Goal: Task Accomplishment & Management: Manage account settings

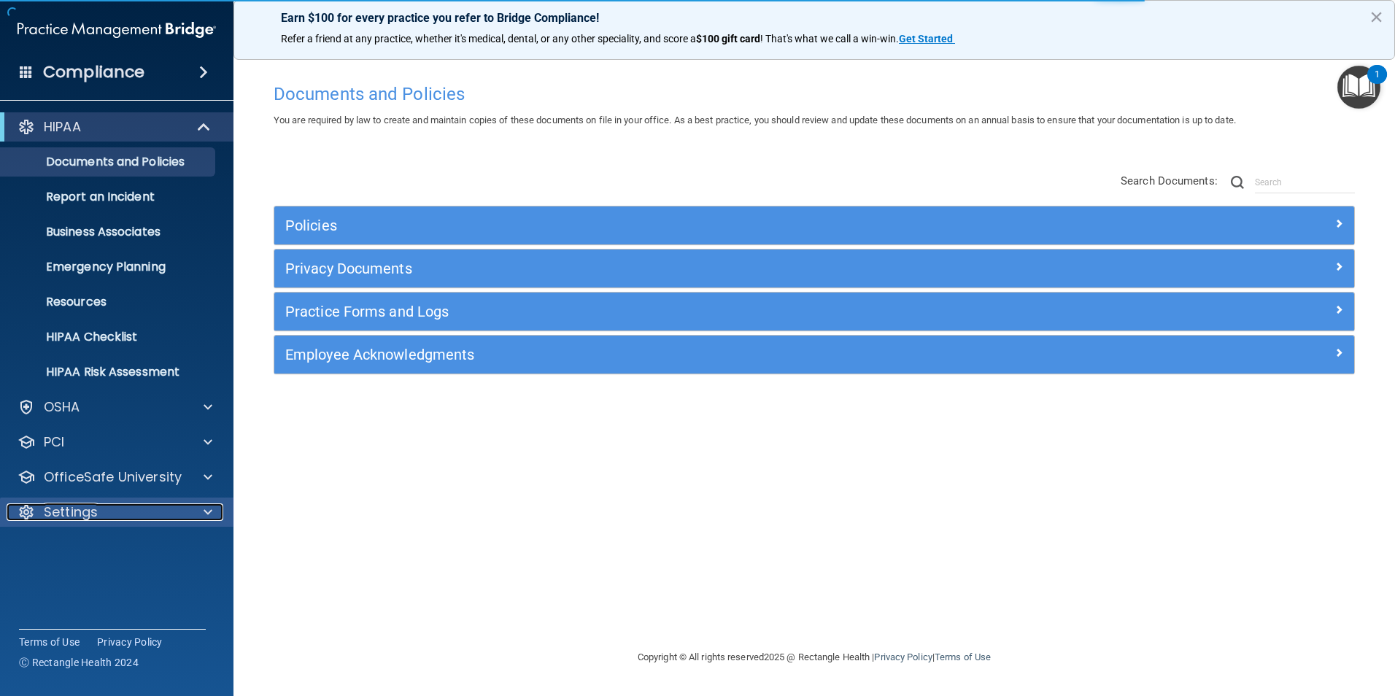
click at [136, 510] on div "Settings" at bounding box center [97, 513] width 181 height 18
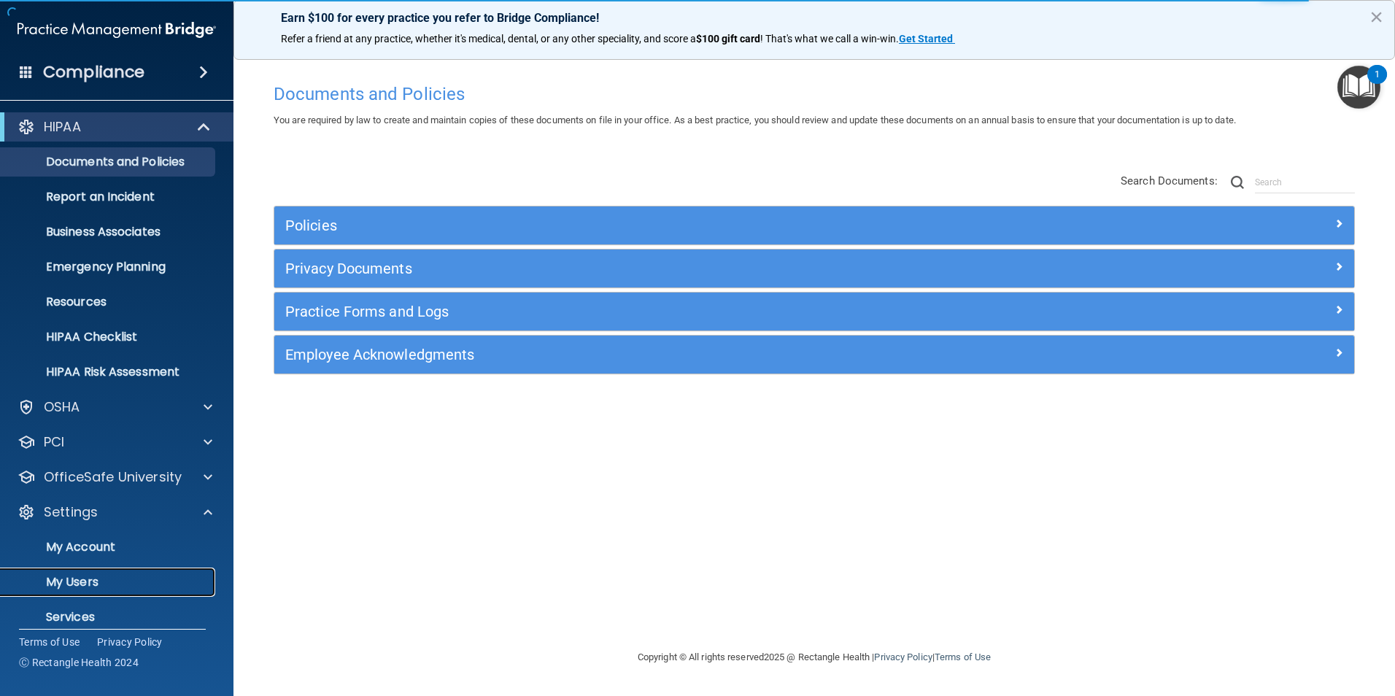
click at [89, 583] on p "My Users" at bounding box center [108, 582] width 199 height 15
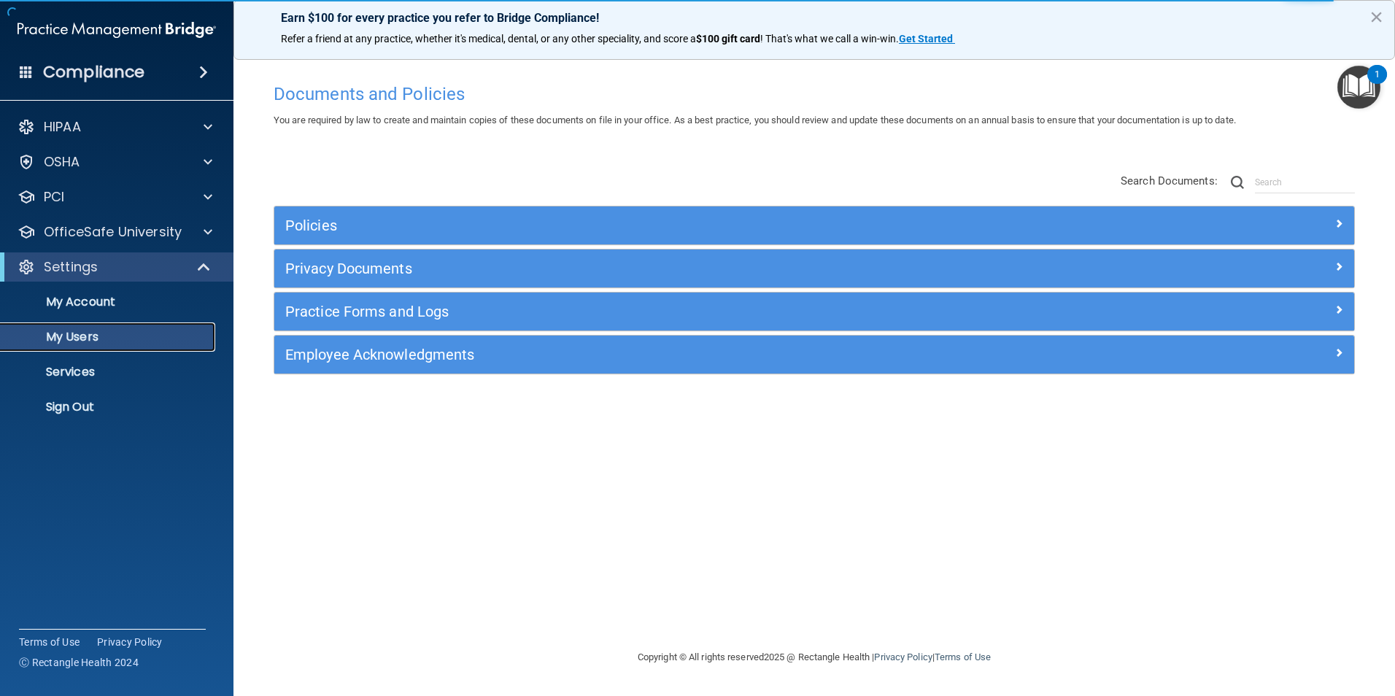
select select "20"
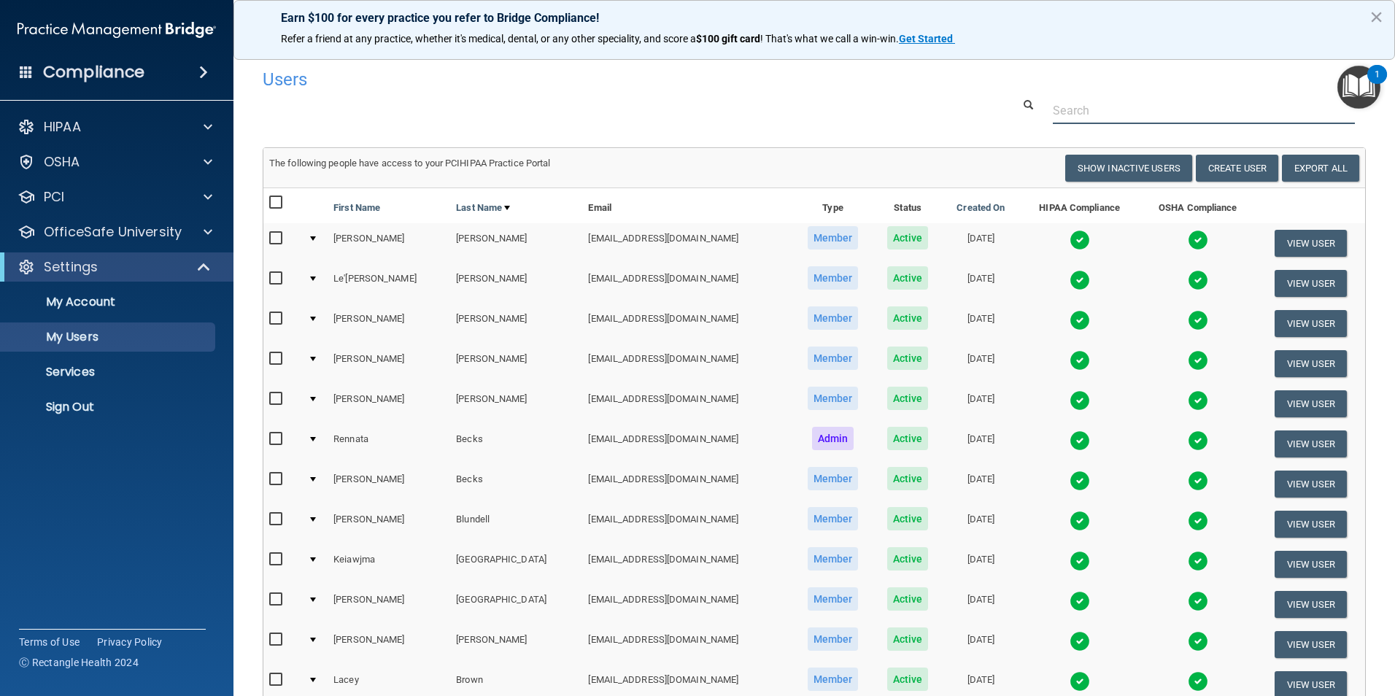
click at [1100, 106] on input "text" at bounding box center [1204, 110] width 302 height 27
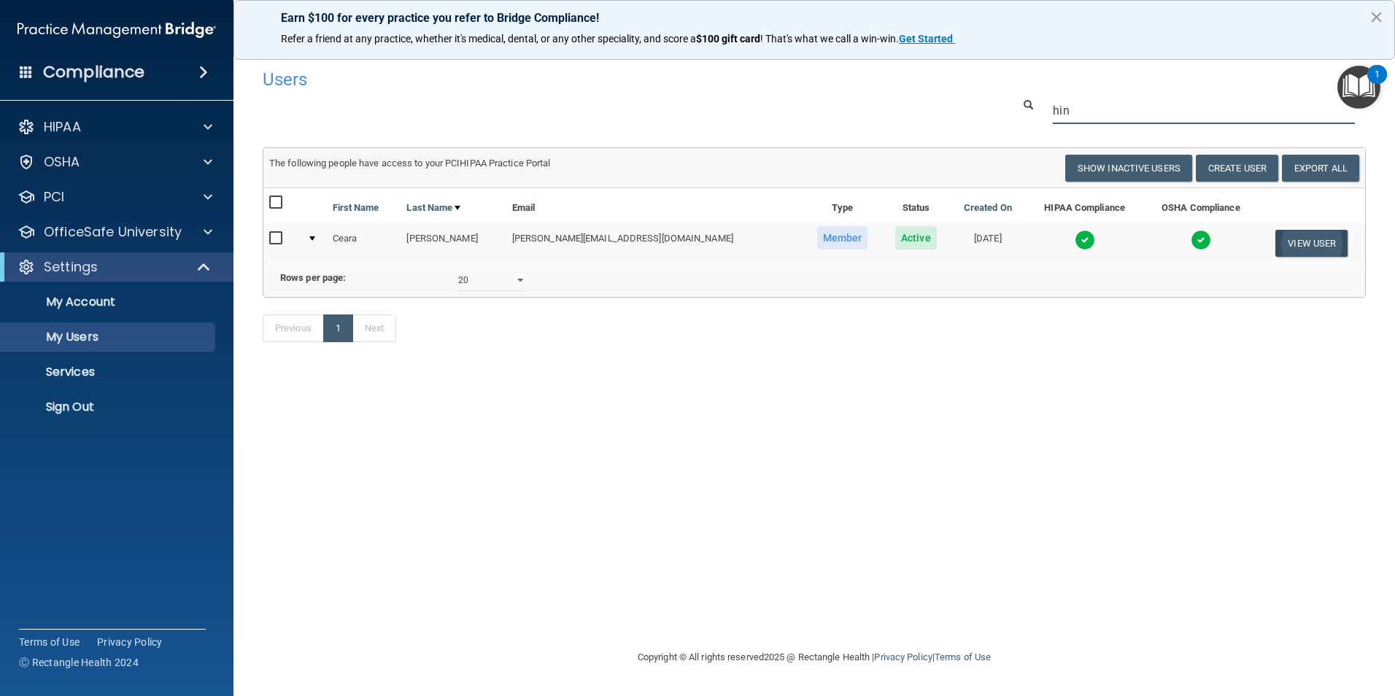
type input "hin"
click at [1305, 253] on button "View User" at bounding box center [1312, 243] width 72 height 27
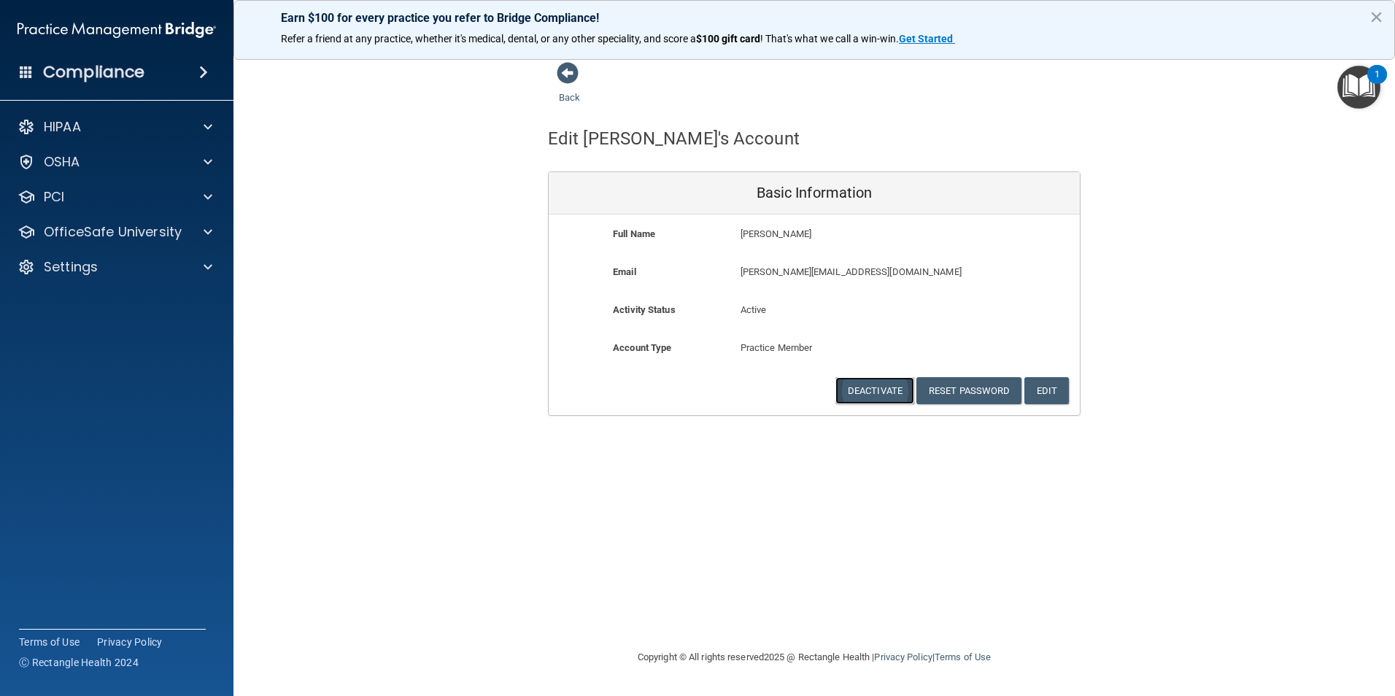
click at [887, 383] on button "Deactivate" at bounding box center [875, 390] width 79 height 27
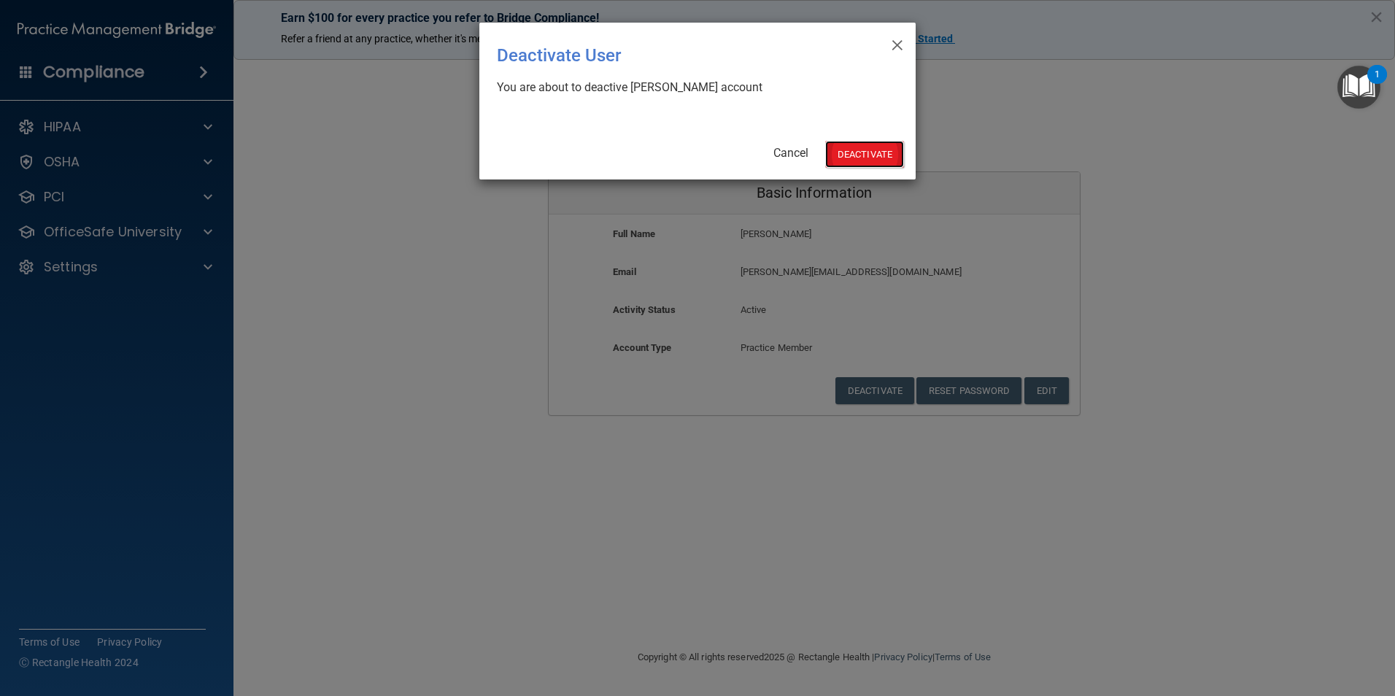
click at [876, 160] on button "Deactivate" at bounding box center [864, 154] width 79 height 27
